Goal: Obtain resource: Download file/media

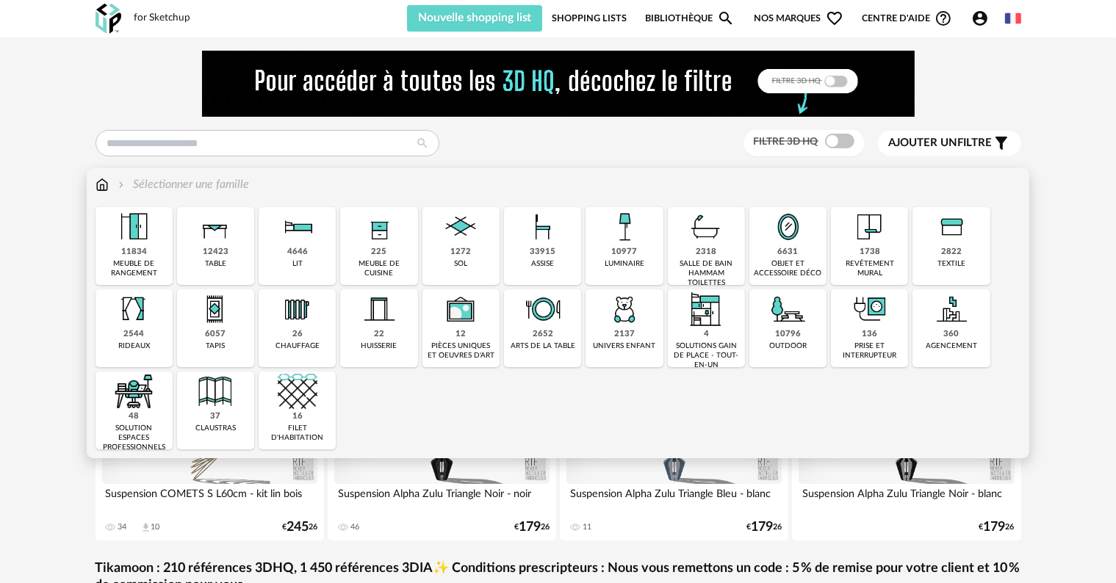
click at [565, 242] on img at bounding box center [870, 227] width 40 height 40
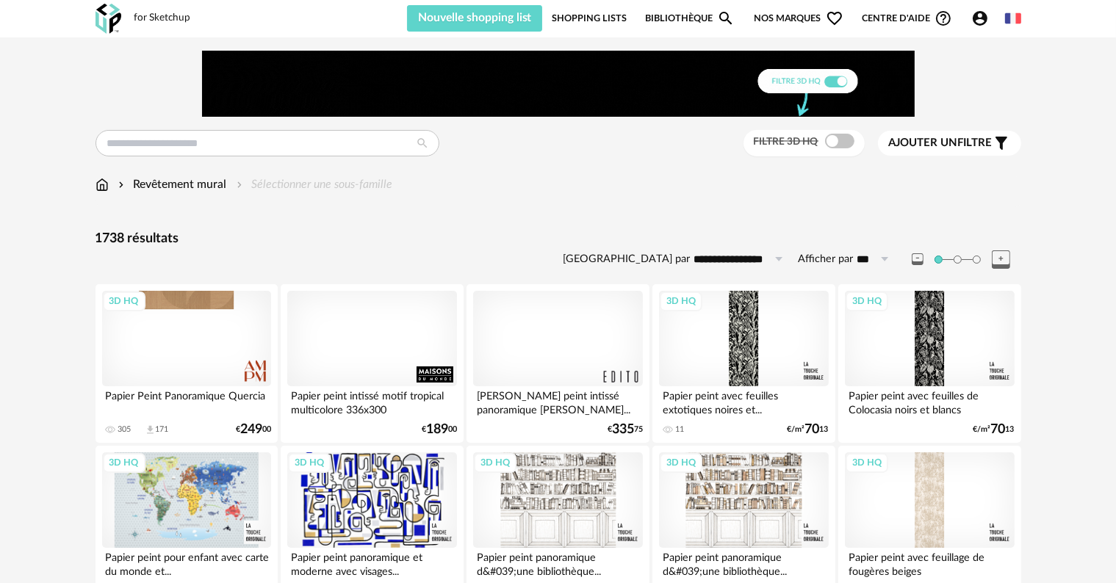
click at [565, 146] on span "Ajouter un filtre" at bounding box center [941, 143] width 104 height 15
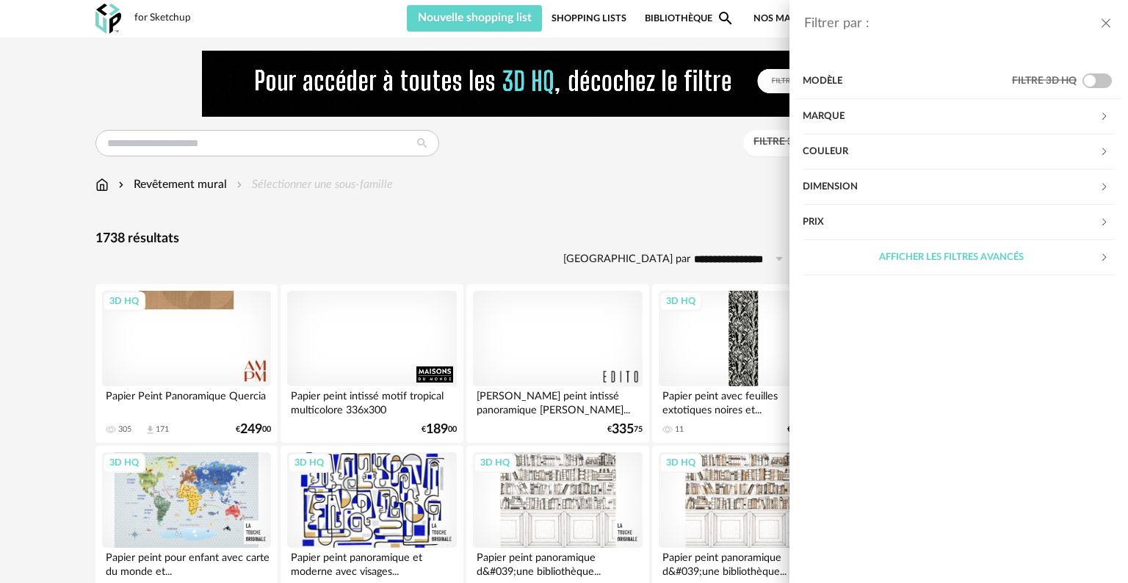
click at [565, 151] on div "Couleur" at bounding box center [951, 151] width 297 height 35
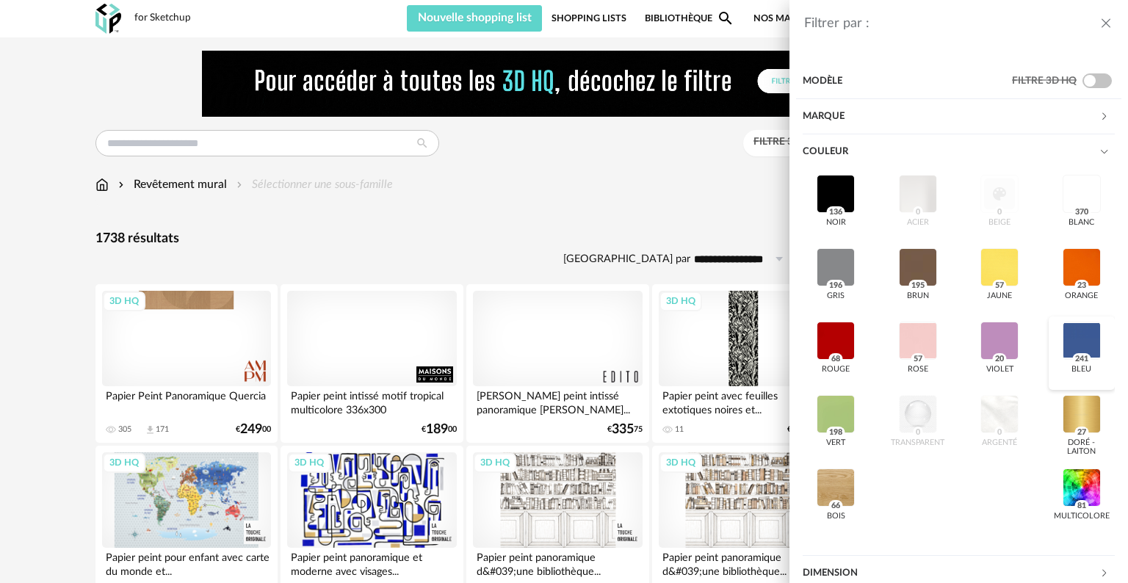
click at [565, 323] on div at bounding box center [1082, 341] width 38 height 38
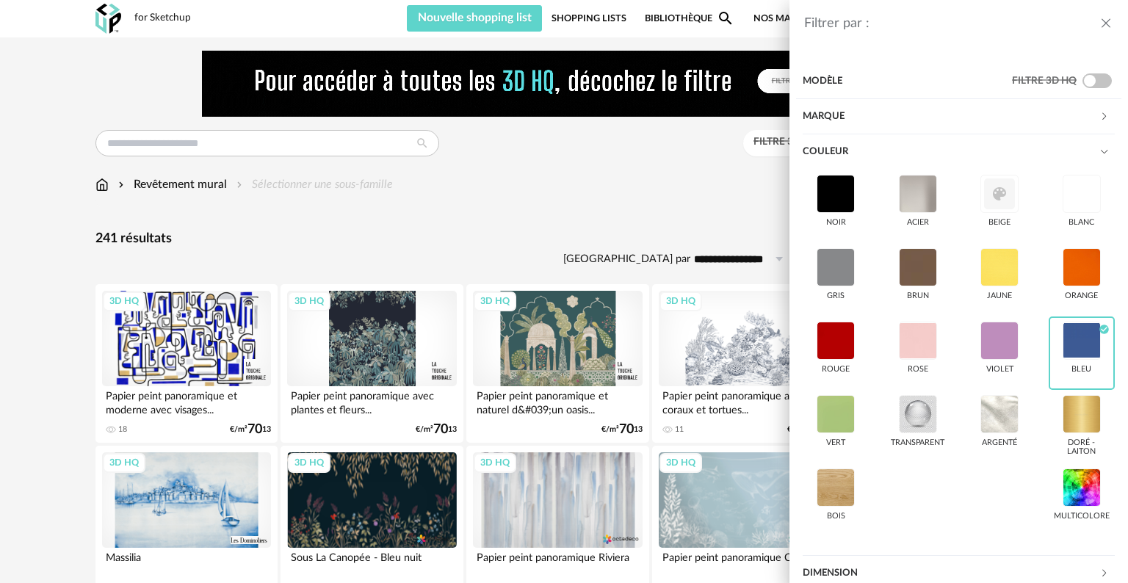
click at [565, 165] on div "Filtrer par : Modèle Filtre 3D HQ Marque &tradition 0 101 Copenhagen 0 366 Conc…" at bounding box center [564, 291] width 1128 height 583
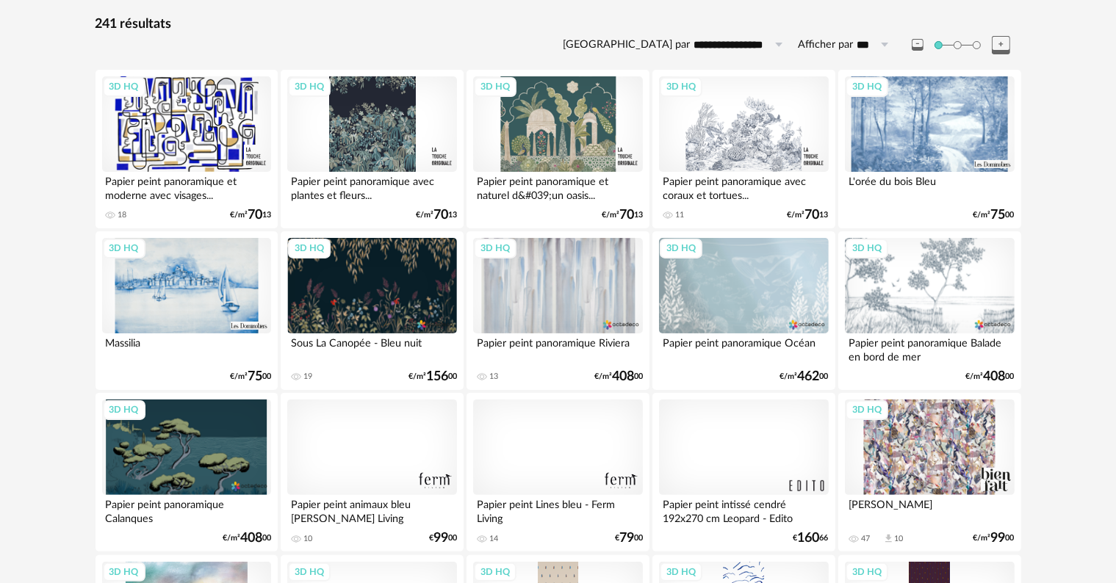
scroll to position [220, 0]
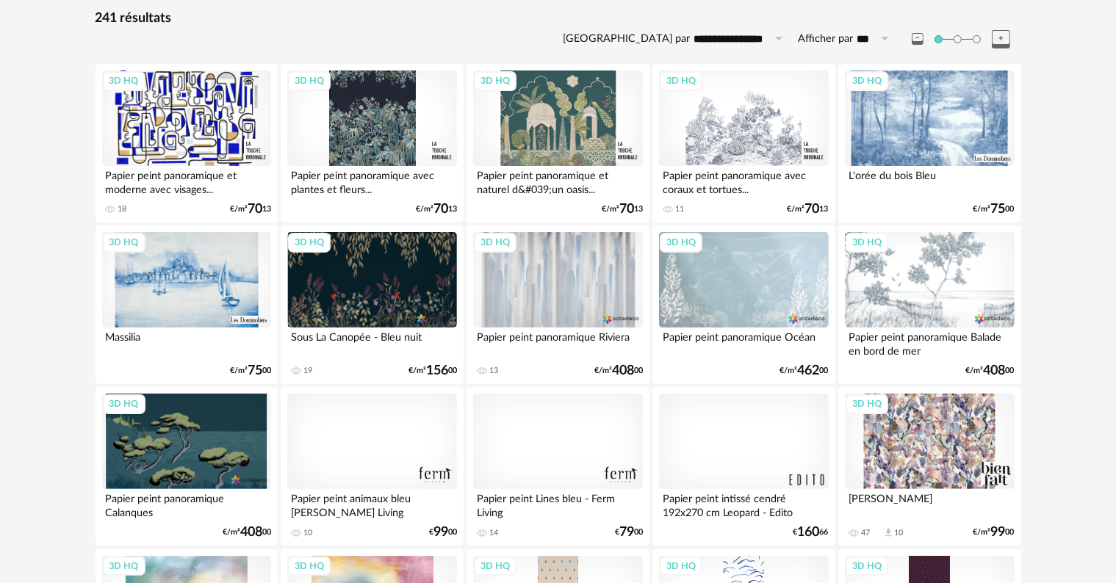
click at [233, 400] on div "3D HQ" at bounding box center [186, 442] width 169 height 96
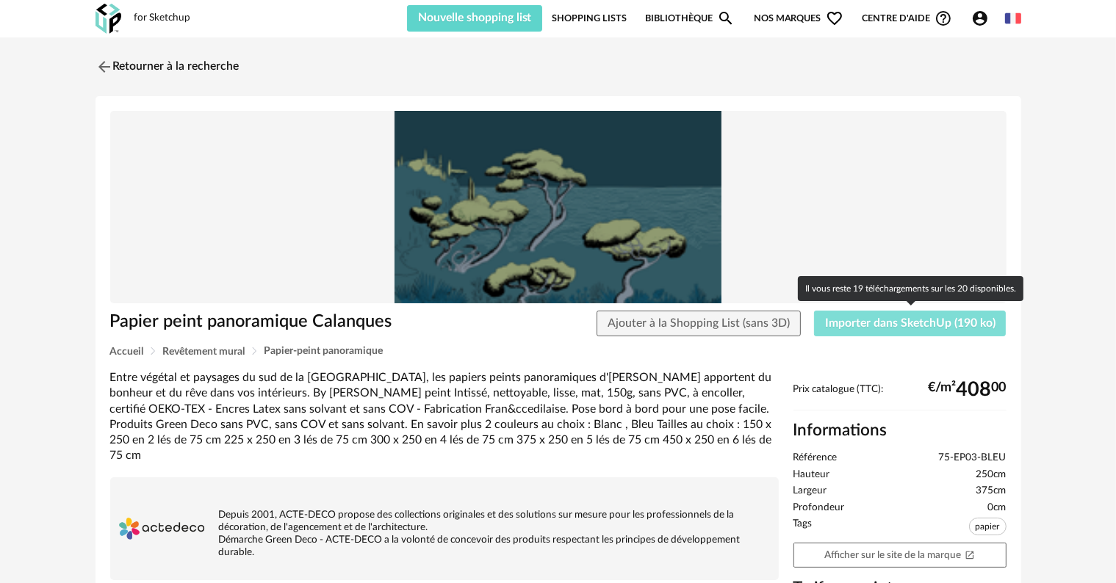
click at [565, 323] on span "Importer dans SketchUp (190 ko)" at bounding box center [910, 323] width 170 height 12
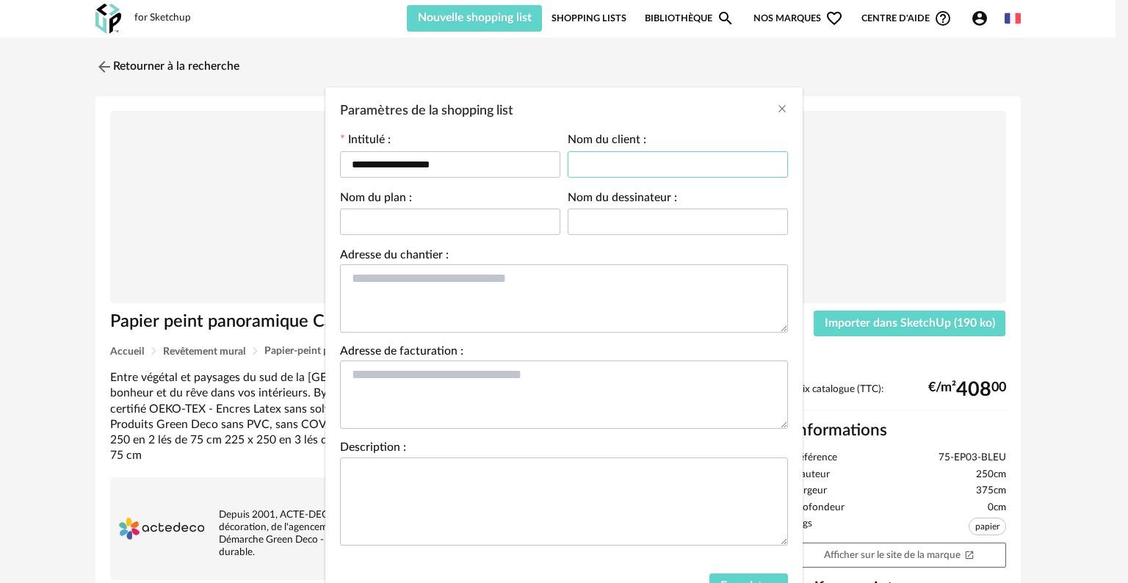
click at [565, 173] on input "Paramètres de la shopping list" at bounding box center [678, 164] width 220 height 26
type input "*****"
click at [447, 213] on input "Paramètres de la shopping list" at bounding box center [450, 222] width 220 height 26
type input "********"
click at [565, 230] on input "Paramètres de la shopping list" at bounding box center [678, 222] width 220 height 26
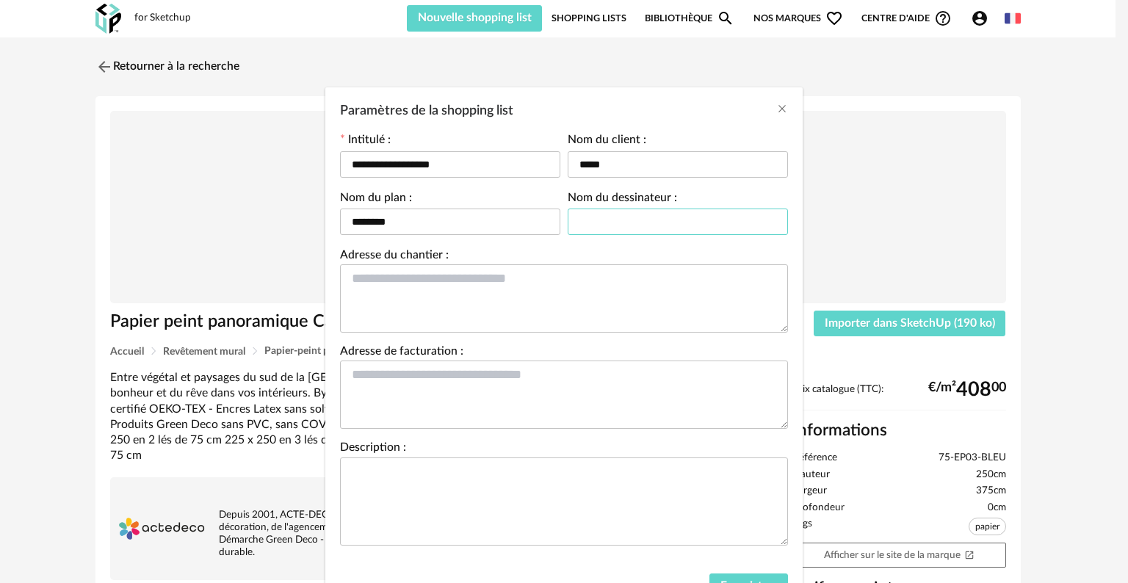
click at [565, 222] on input "Paramètres de la shopping list" at bounding box center [678, 222] width 220 height 26
type input "*****"
click at [398, 285] on textarea "Paramètres de la shopping list" at bounding box center [564, 298] width 448 height 68
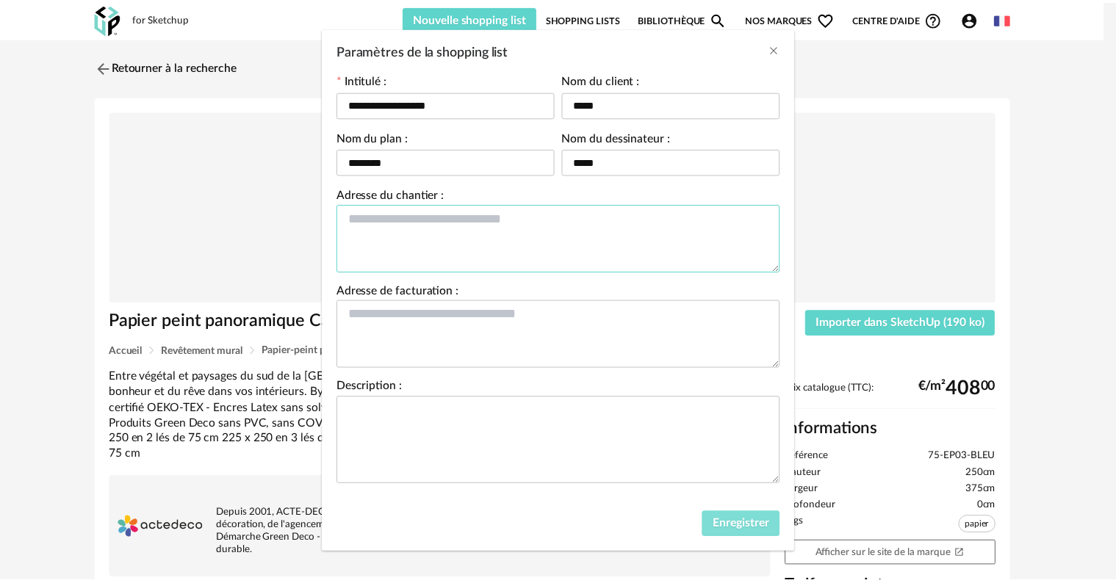
scroll to position [61, 0]
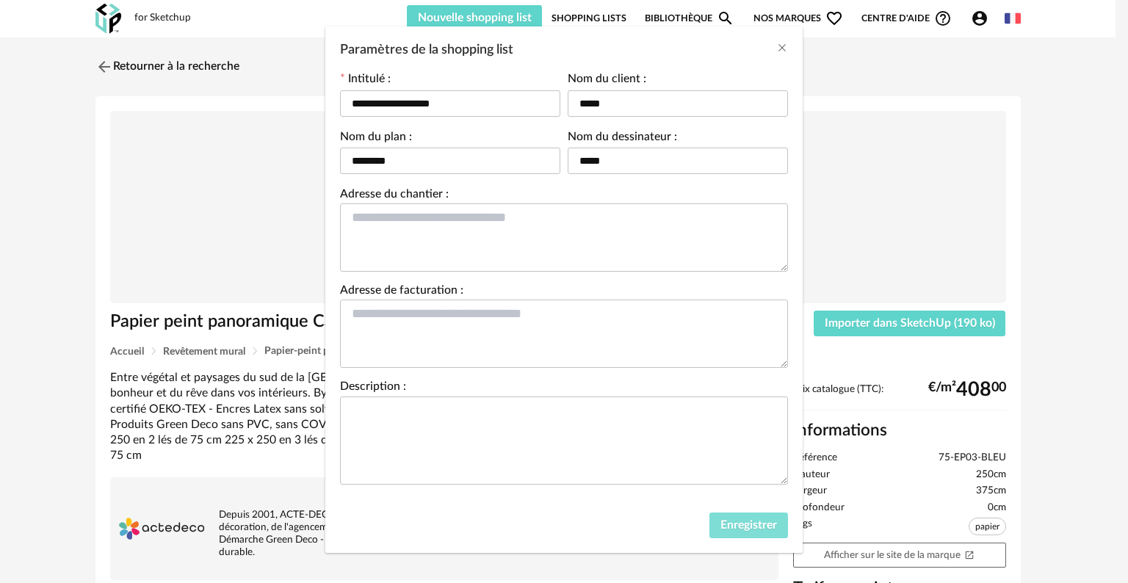
click at [565, 400] on span "Enregistrer" at bounding box center [749, 525] width 57 height 12
